Goal: Task Accomplishment & Management: Use online tool/utility

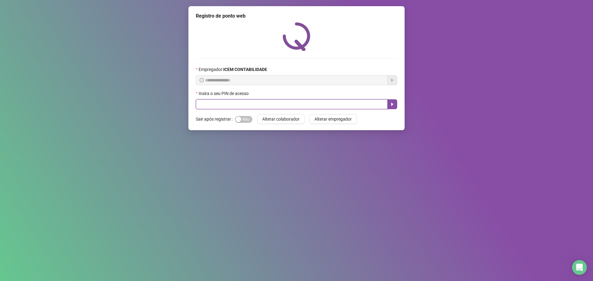
click at [276, 105] on input "text" at bounding box center [292, 104] width 192 height 10
type input "*****"
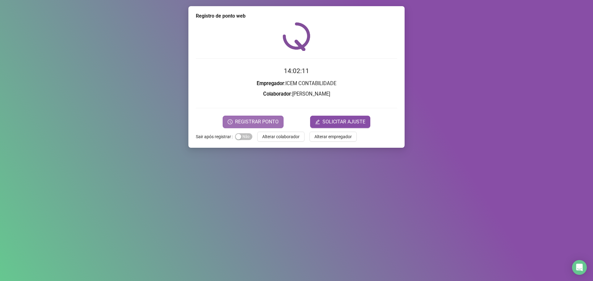
click at [264, 128] on button "REGISTRAR PONTO" at bounding box center [253, 122] width 61 height 12
